Goal: Find specific page/section: Find specific page/section

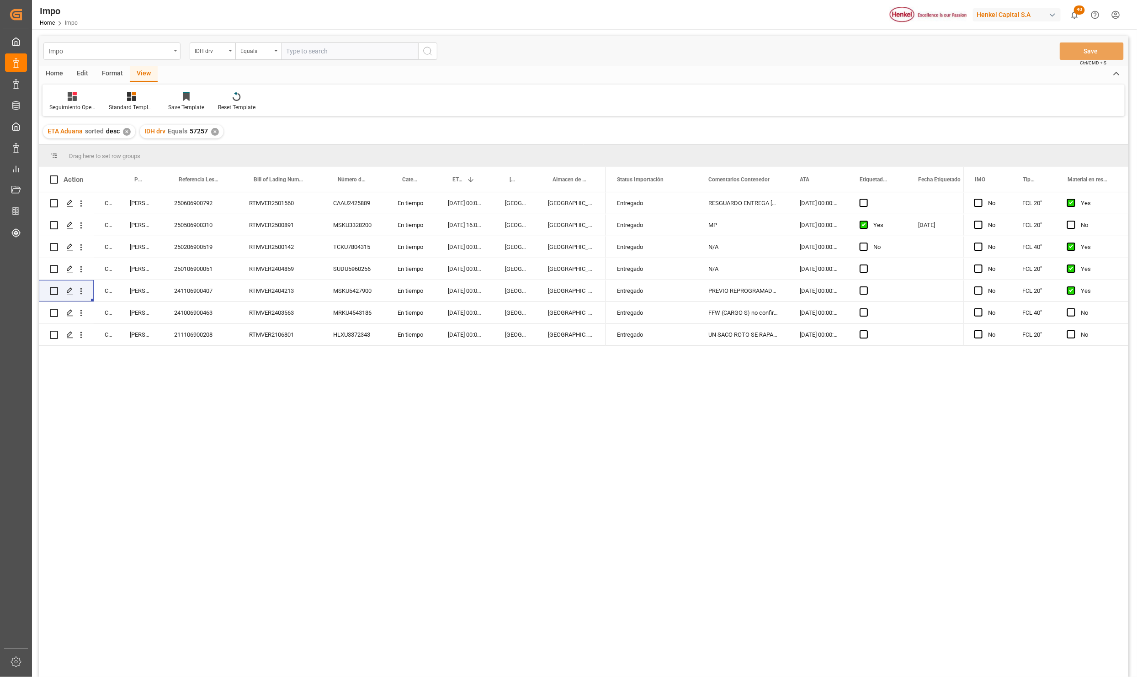
click at [174, 53] on div "Impo" at bounding box center [111, 50] width 137 height 17
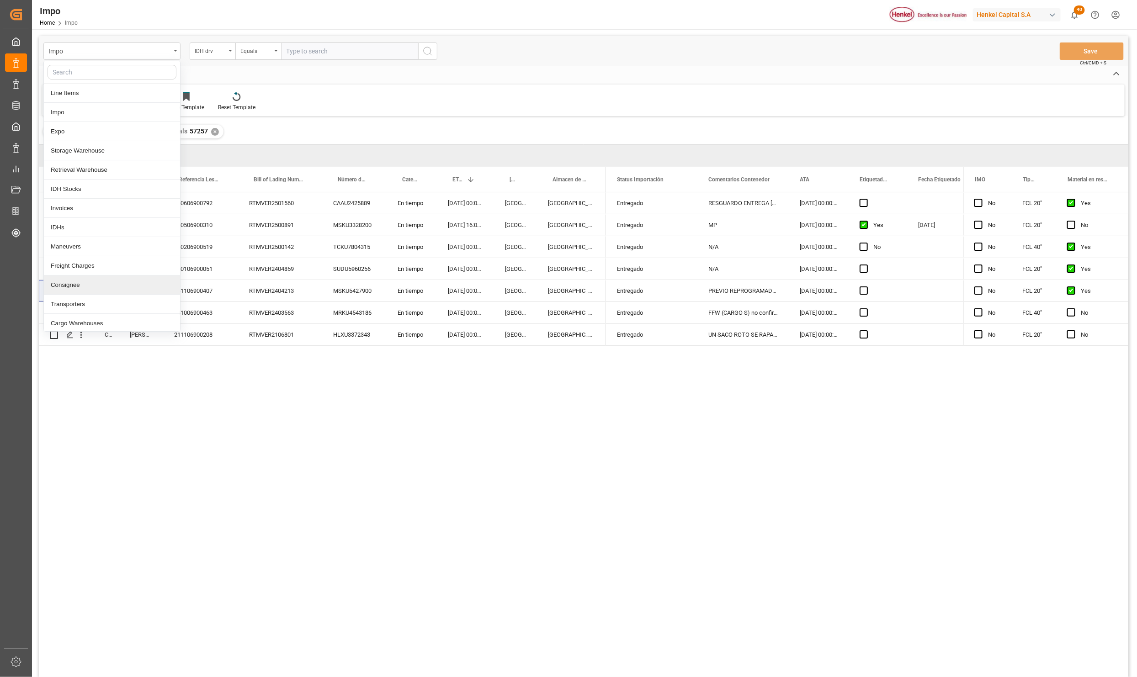
click at [73, 291] on div "Consignee" at bounding box center [112, 284] width 136 height 19
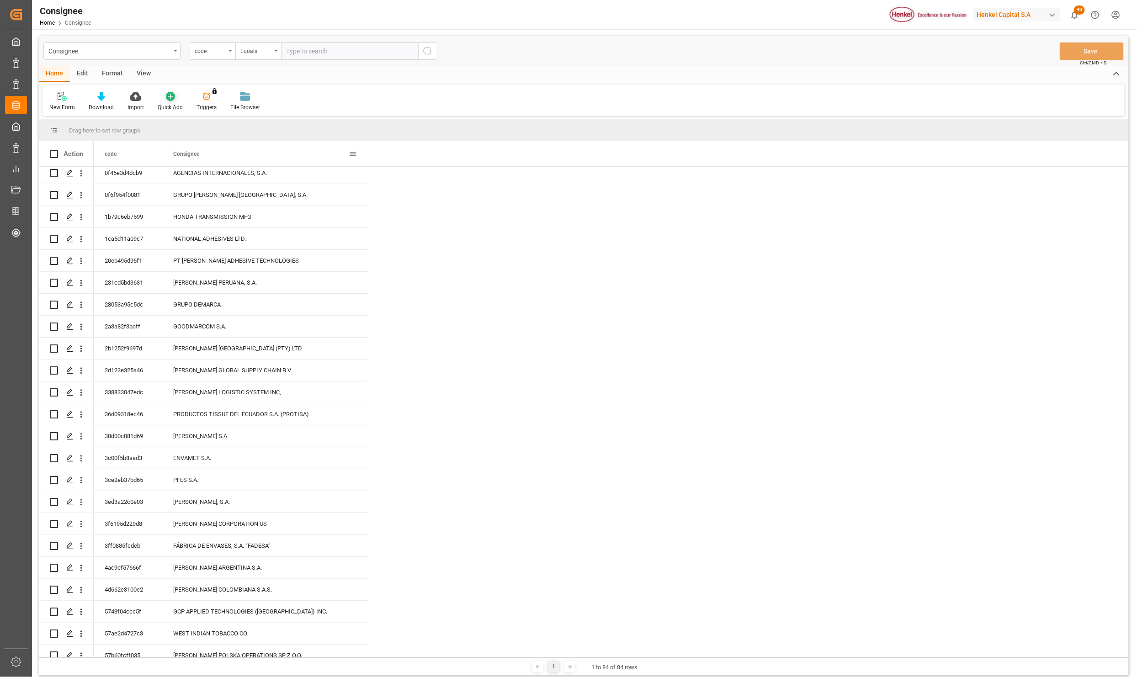
scroll to position [206, 0]
click at [173, 48] on div "Consignee" at bounding box center [111, 50] width 137 height 17
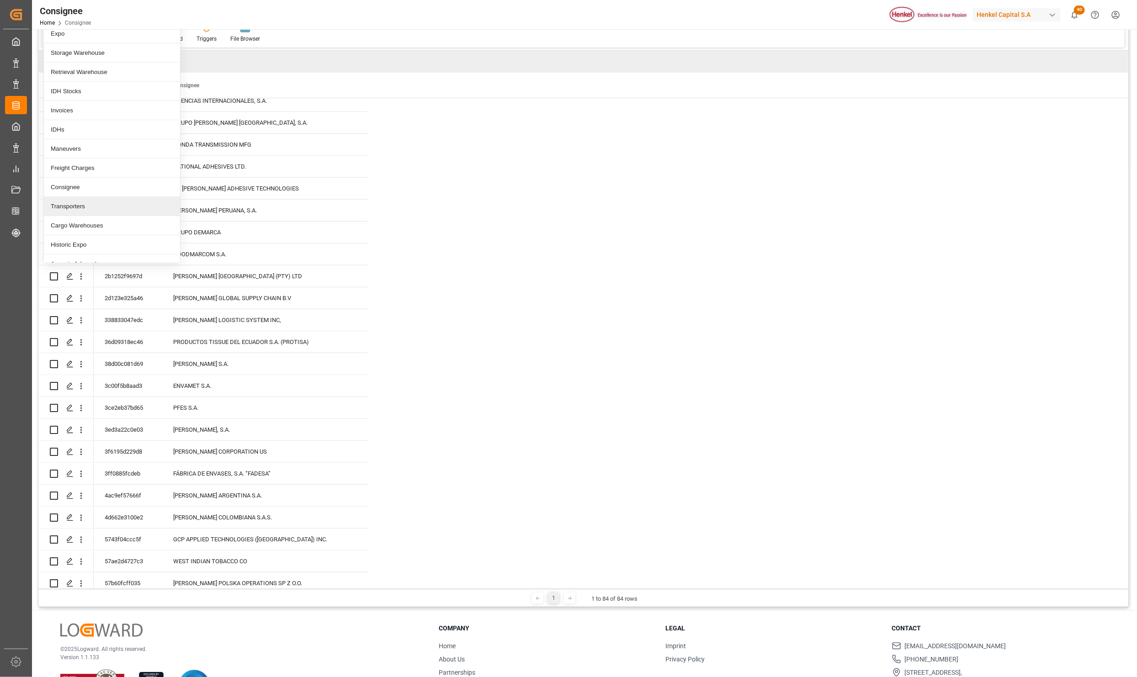
scroll to position [44, 0]
